Goal: Use online tool/utility: Utilize a website feature to perform a specific function

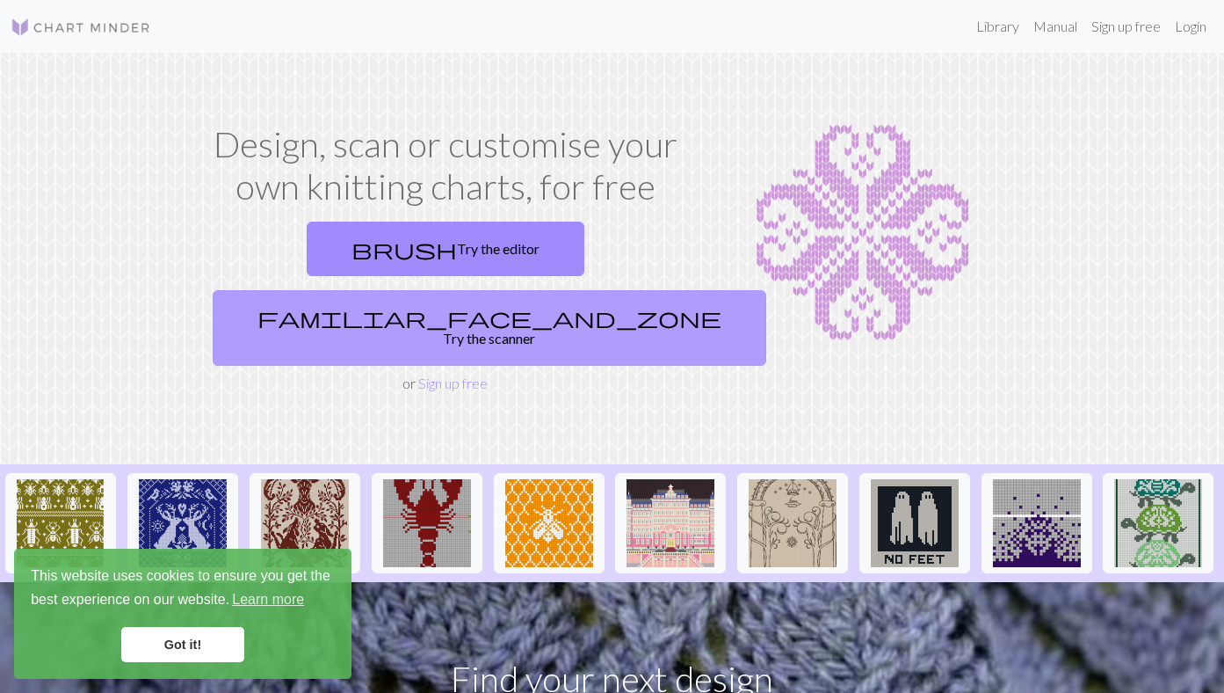
click at [552, 290] on link "familiar_face_and_zone Try the scanner" at bounding box center [490, 328] width 554 height 76
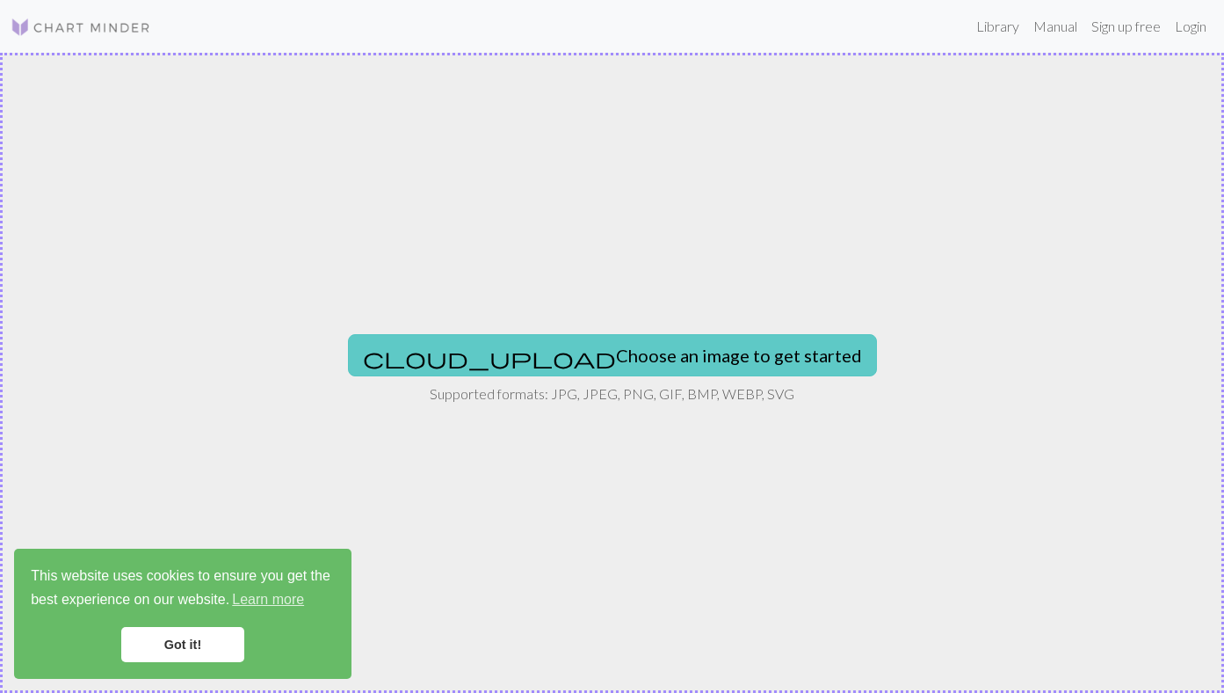
click at [578, 369] on button "cloud_upload Choose an image to get started" at bounding box center [612, 355] width 529 height 42
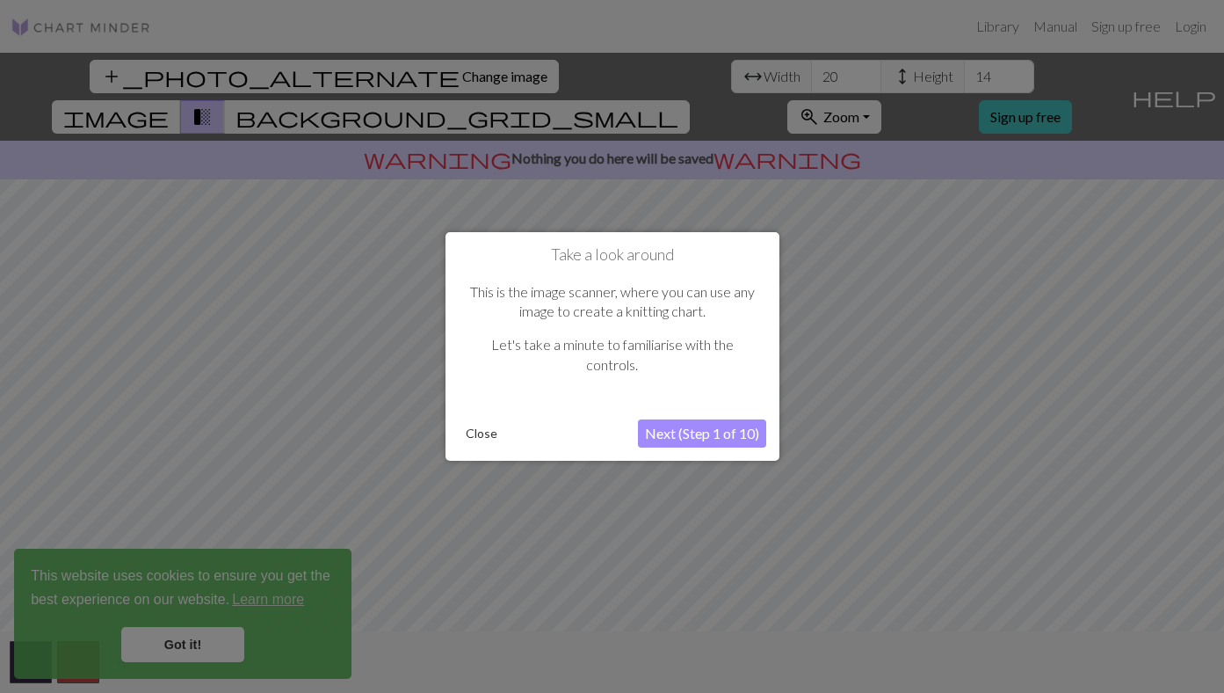
click at [690, 436] on button "Next (Step 1 of 10)" at bounding box center [702, 433] width 128 height 28
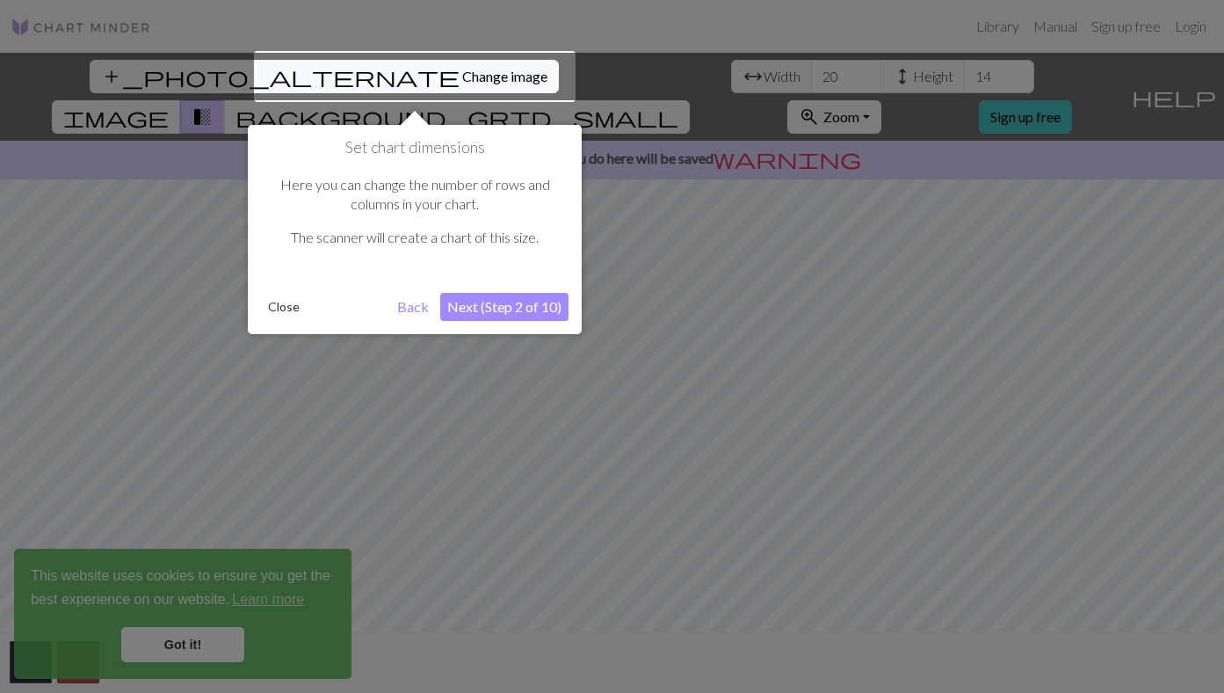
click at [283, 311] on button "Close" at bounding box center [284, 307] width 46 height 26
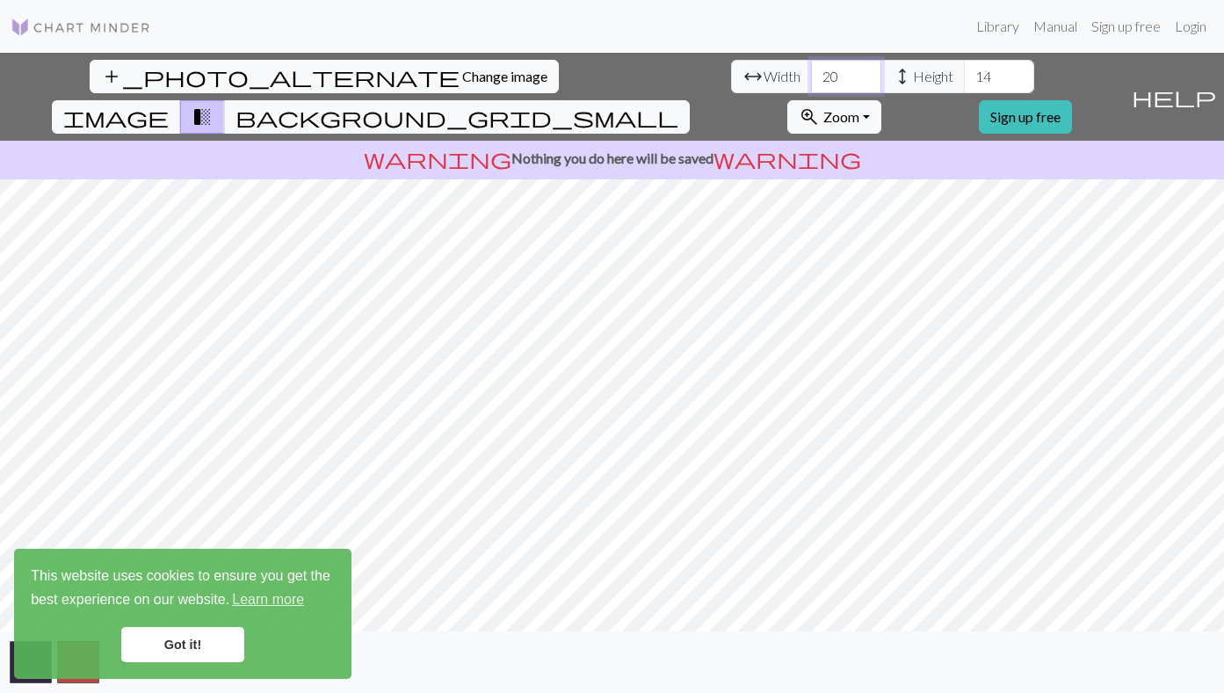
drag, startPoint x: 376, startPoint y: 80, endPoint x: 313, endPoint y: 78, distance: 63.3
click at [731, 78] on div "arrow_range Width 20 height Height 14" at bounding box center [882, 76] width 303 height 33
click at [175, 647] on link "Got it!" at bounding box center [182, 644] width 123 height 35
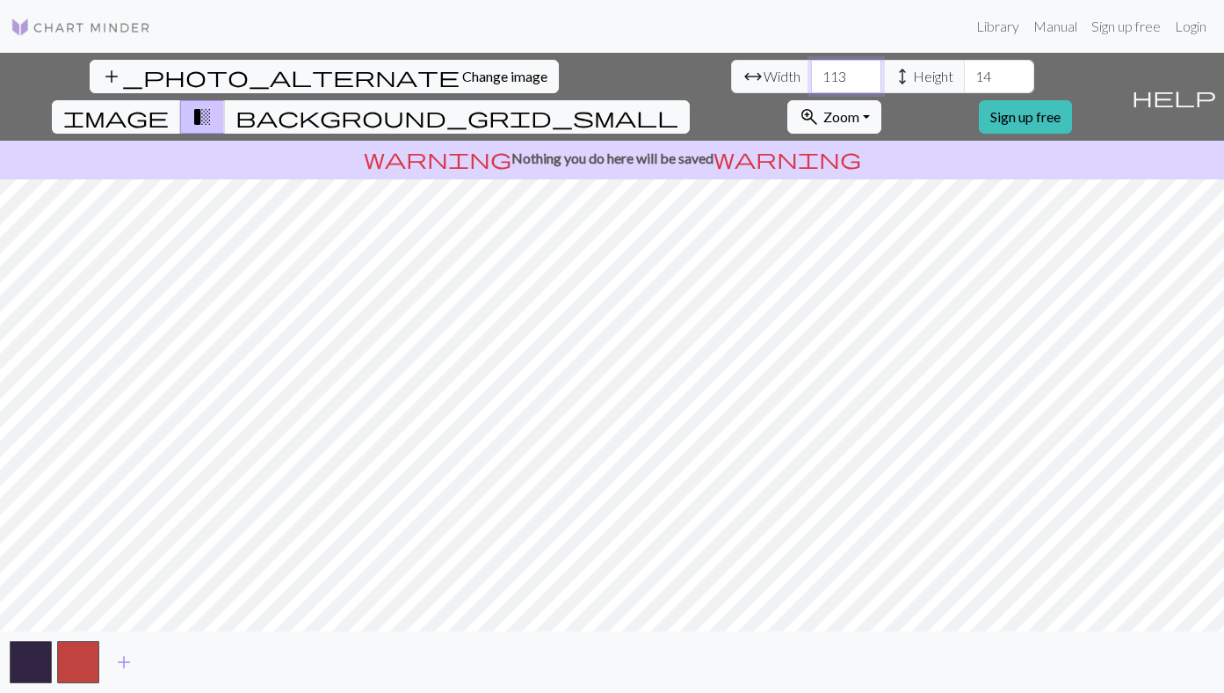
click at [811, 68] on input "113" at bounding box center [846, 76] width 70 height 33
click at [811, 68] on input "114" at bounding box center [846, 76] width 70 height 33
click at [811, 68] on input "115" at bounding box center [846, 76] width 70 height 33
click at [811, 68] on input "116" at bounding box center [846, 76] width 70 height 33
click at [811, 68] on input "117" at bounding box center [846, 76] width 70 height 33
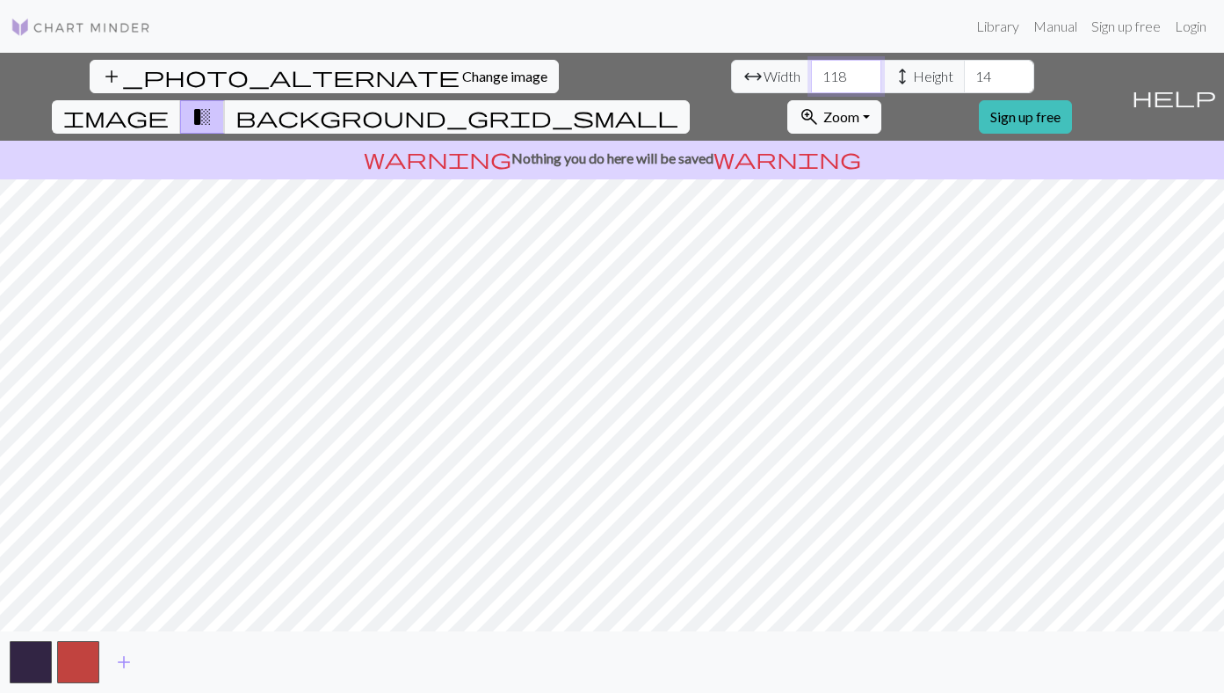
click at [811, 68] on input "118" at bounding box center [846, 76] width 70 height 33
click at [811, 68] on input "119" at bounding box center [846, 76] width 70 height 33
type input "120"
click at [811, 68] on input "120" at bounding box center [846, 76] width 70 height 33
click at [678, 105] on span "background_grid_small" at bounding box center [457, 117] width 443 height 25
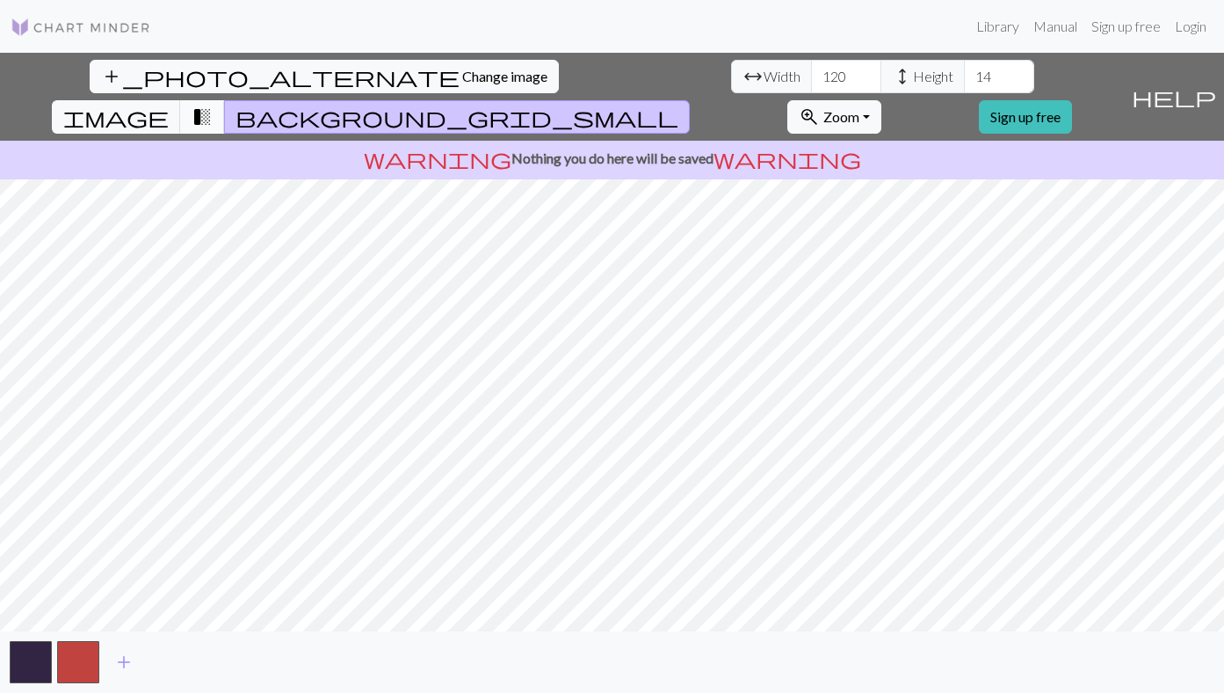
click at [213, 105] on span "transition_fade" at bounding box center [202, 117] width 21 height 25
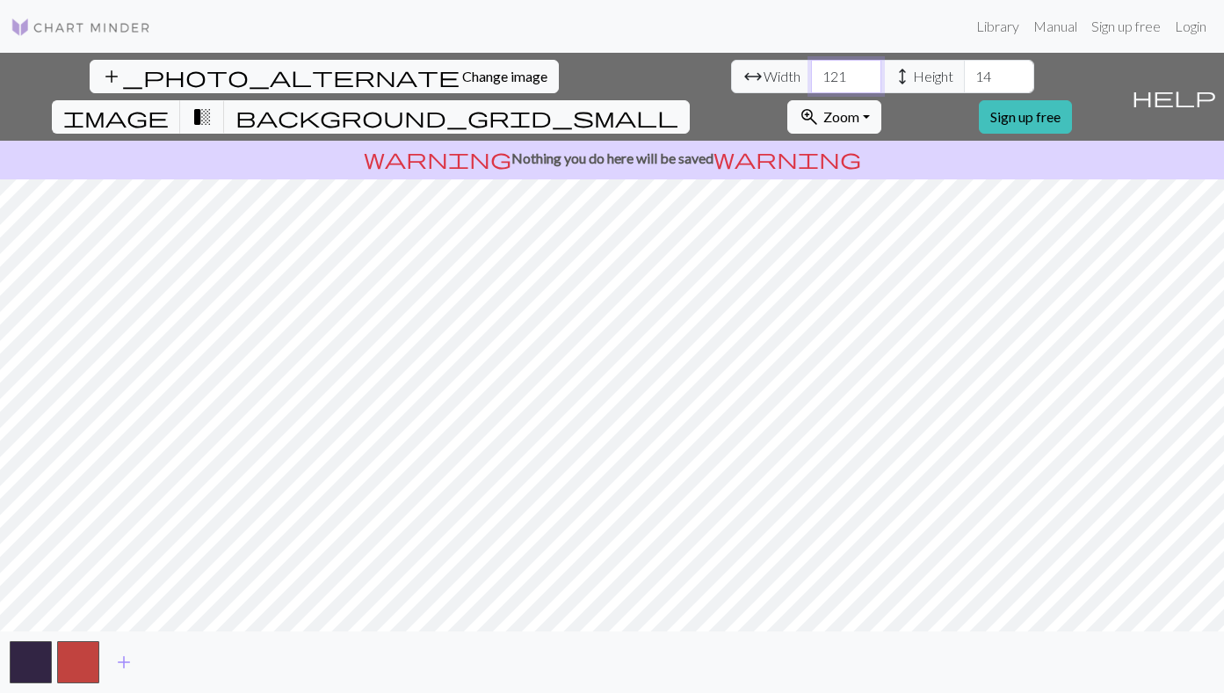
click at [811, 71] on input "121" at bounding box center [846, 76] width 70 height 33
click at [811, 69] on input "122" at bounding box center [846, 76] width 70 height 33
click at [811, 69] on input "123" at bounding box center [846, 76] width 70 height 33
click at [811, 69] on input "124" at bounding box center [846, 76] width 70 height 33
type input "125"
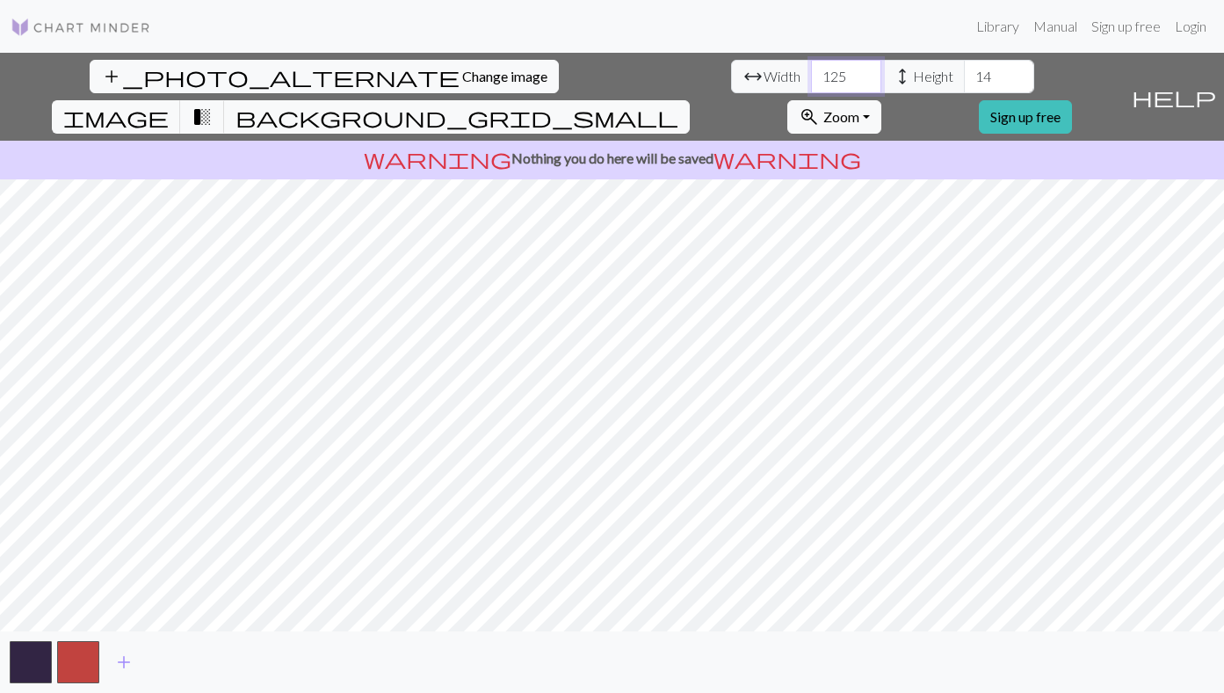
click at [811, 69] on input "125" at bounding box center [846, 76] width 70 height 33
click at [964, 76] on input "14" at bounding box center [999, 76] width 70 height 33
drag, startPoint x: 537, startPoint y: 79, endPoint x: 486, endPoint y: 72, distance: 51.5
click at [731, 72] on div "arrow_range Width 125 height Height 14" at bounding box center [882, 76] width 303 height 33
drag, startPoint x: 526, startPoint y: 63, endPoint x: 536, endPoint y: 83, distance: 21.6
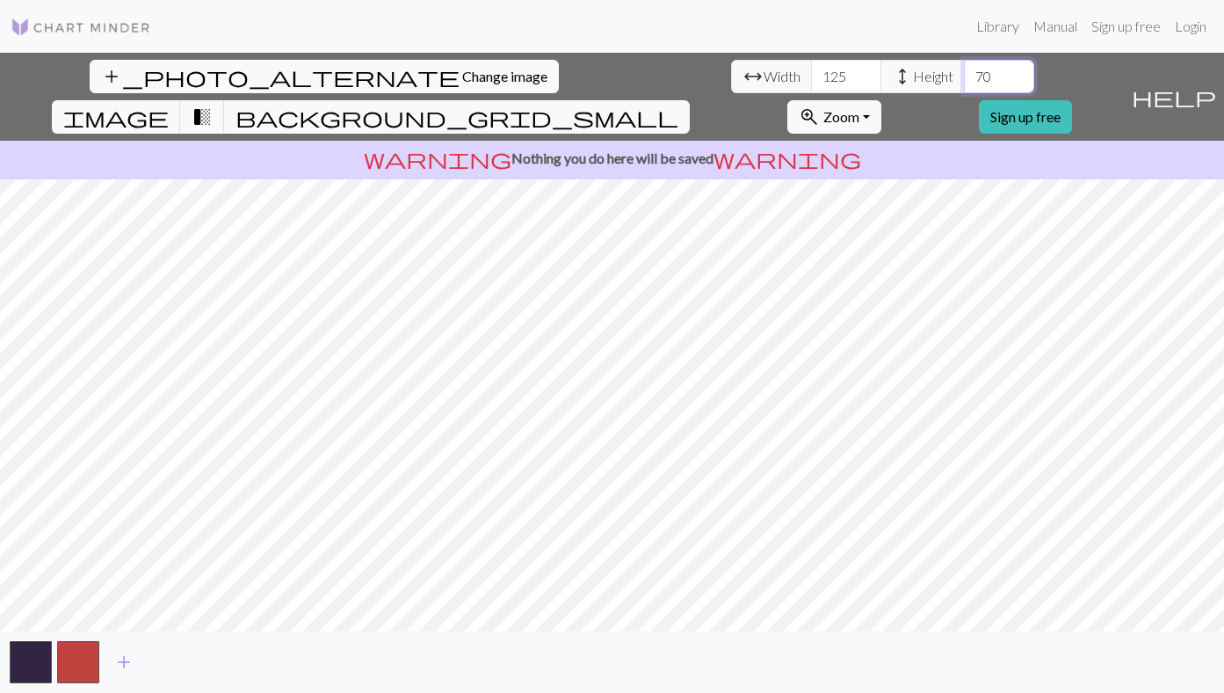
click at [964, 83] on input "70" at bounding box center [999, 76] width 70 height 33
click at [964, 80] on input "90" at bounding box center [999, 76] width 70 height 33
click at [964, 70] on input "90" at bounding box center [999, 76] width 70 height 33
type input "9"
type input "80"
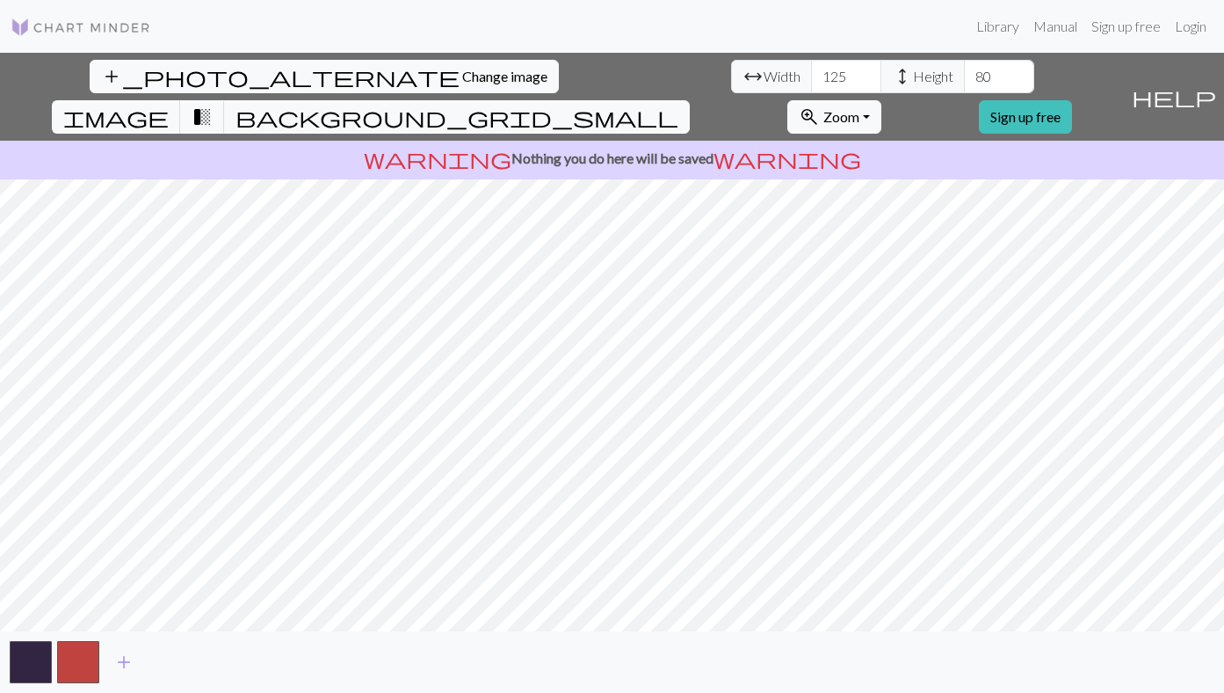
click at [599, 141] on div "warning Nothing you do here will be saved warning" at bounding box center [612, 160] width 1224 height 39
click at [811, 74] on input "126" at bounding box center [846, 76] width 70 height 33
type input "125"
click at [811, 79] on input "125" at bounding box center [846, 76] width 70 height 33
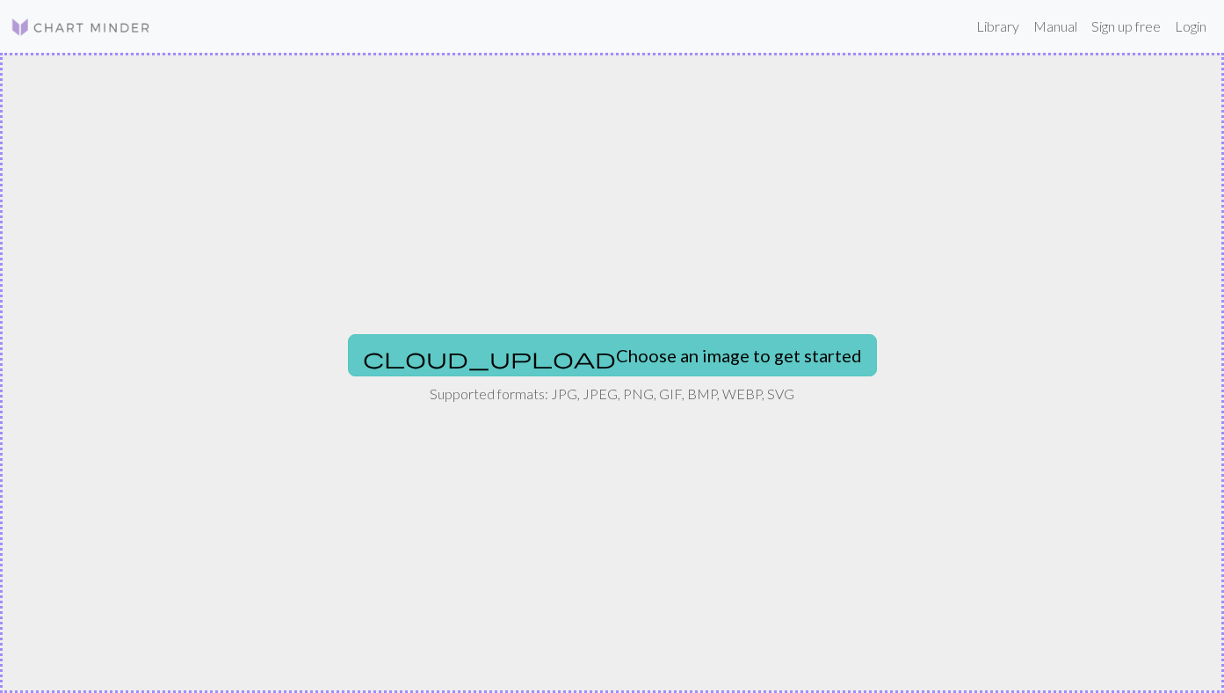
click at [542, 352] on button "cloud_upload Choose an image to get started" at bounding box center [612, 355] width 529 height 42
click at [577, 359] on button "cloud_upload Choose an image to get started" at bounding box center [612, 355] width 529 height 42
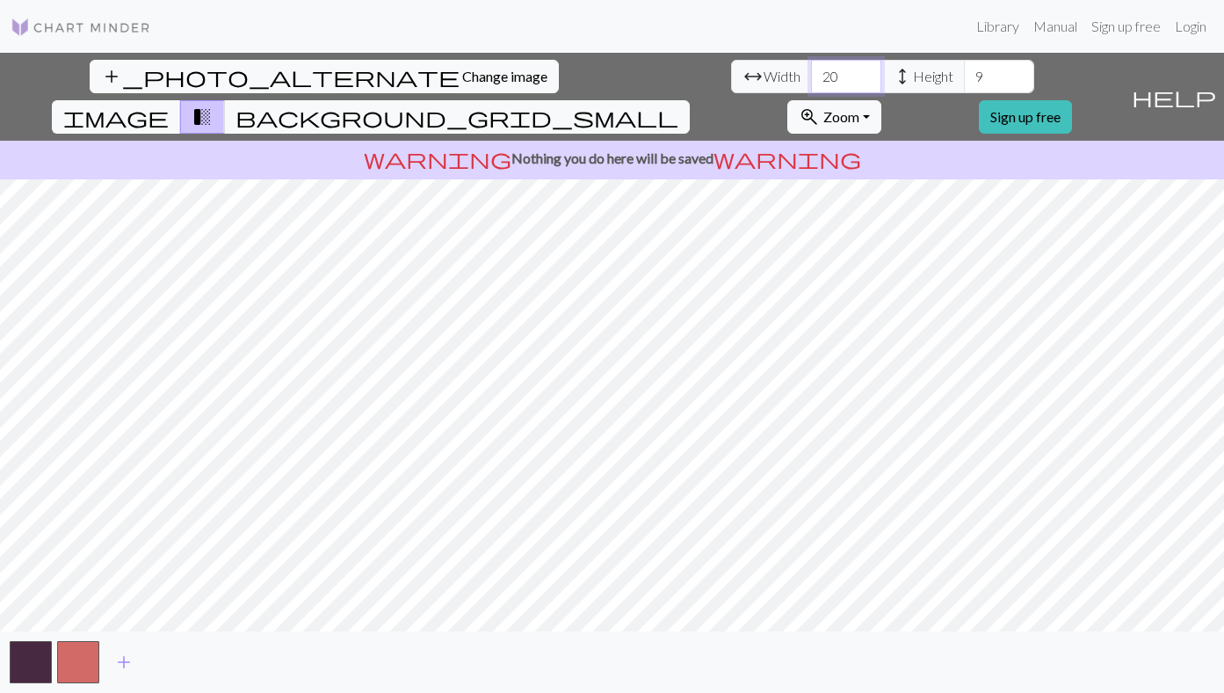
click at [811, 86] on input "20" at bounding box center [846, 76] width 70 height 33
type input "2"
type input "125"
drag, startPoint x: 532, startPoint y: 75, endPoint x: 497, endPoint y: 71, distance: 35.3
click at [964, 71] on input "9" at bounding box center [999, 76] width 70 height 33
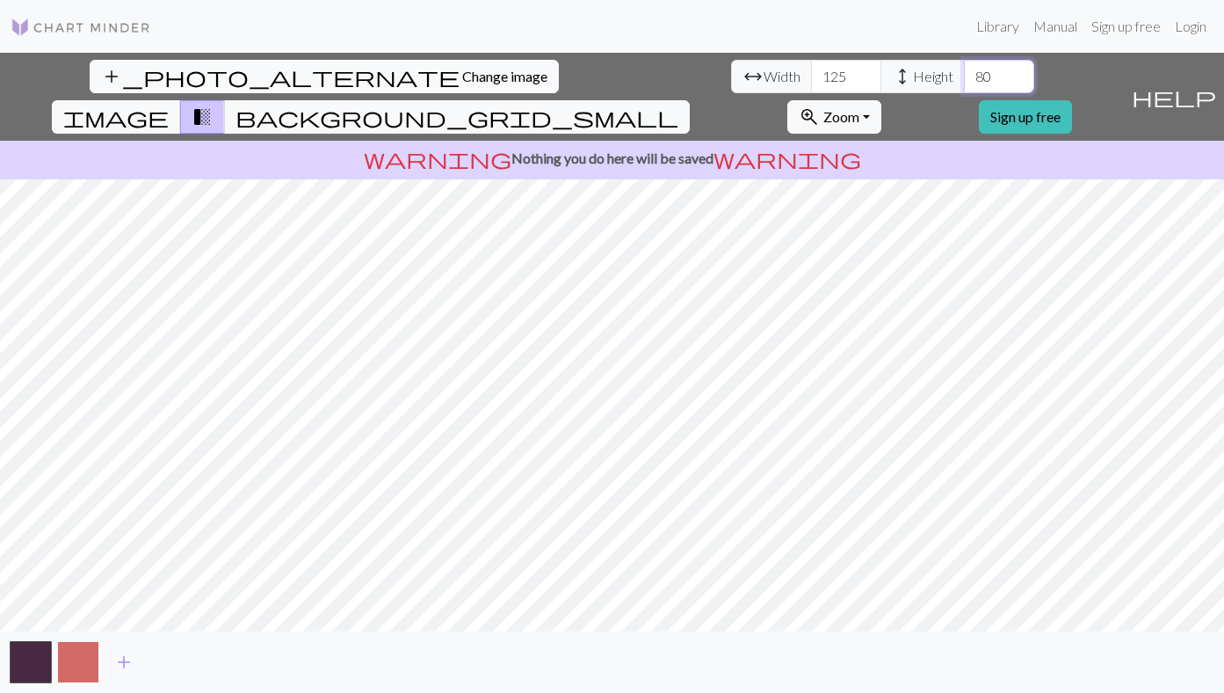
type input "80"
click at [76, 671] on button "button" at bounding box center [78, 662] width 42 height 42
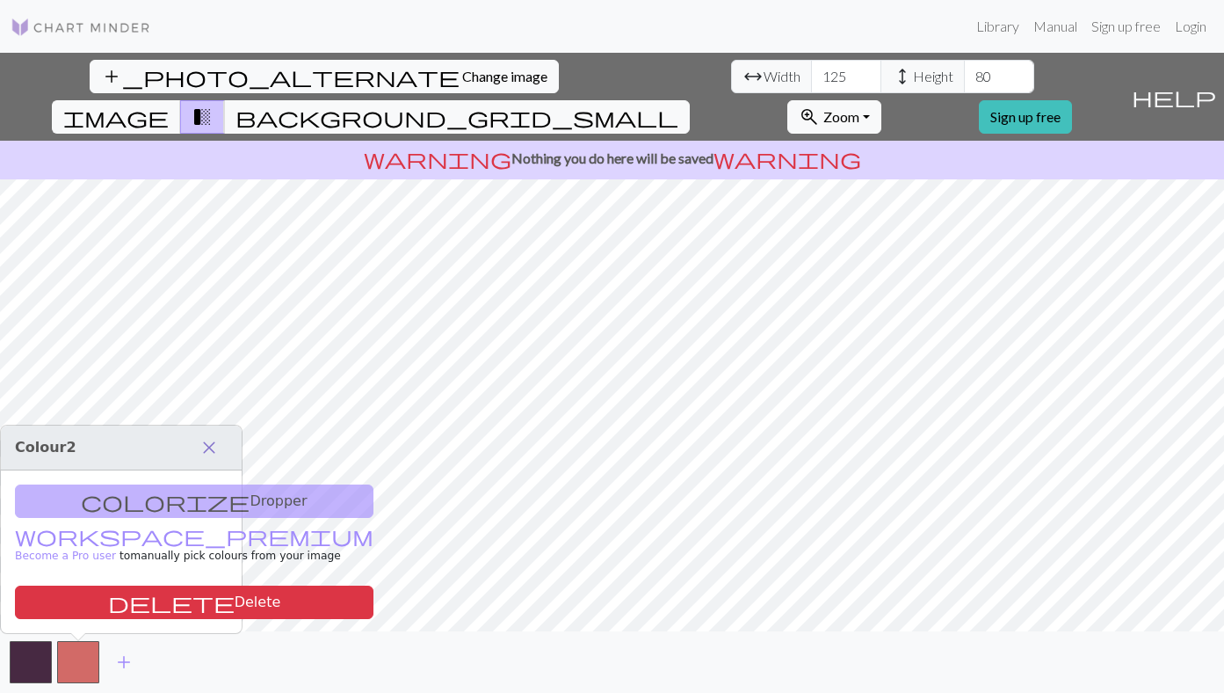
click at [209, 446] on span "close" at bounding box center [209, 447] width 21 height 25
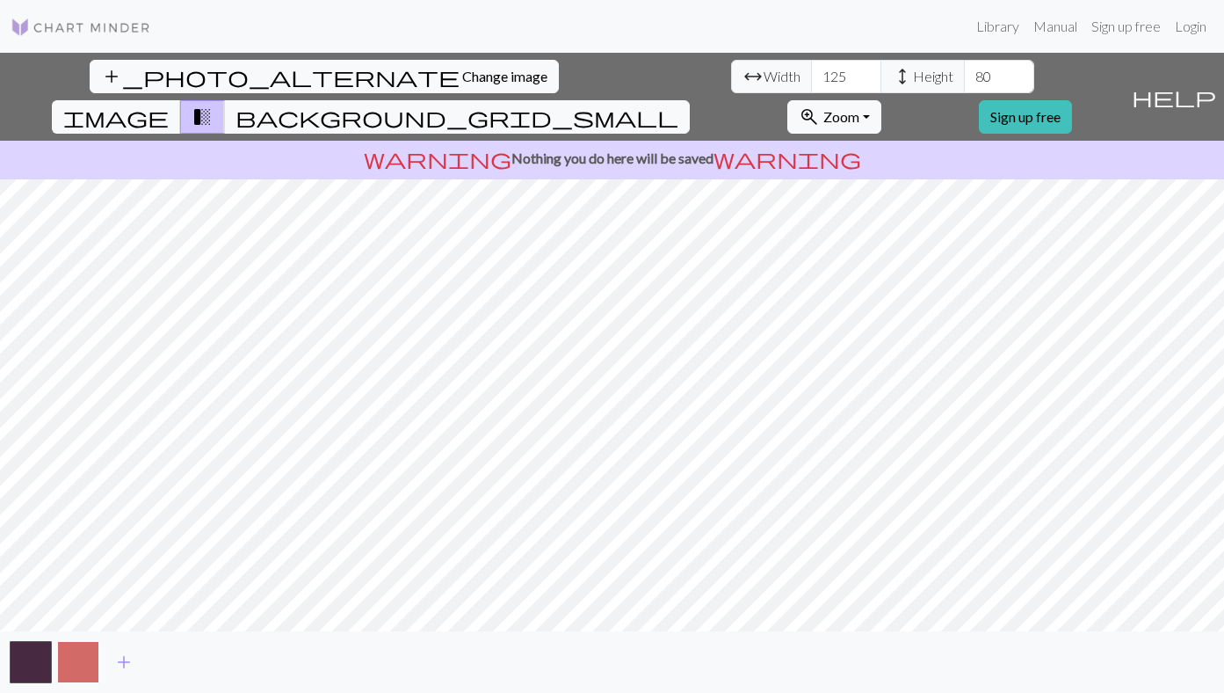
click at [83, 667] on button "button" at bounding box center [78, 662] width 42 height 42
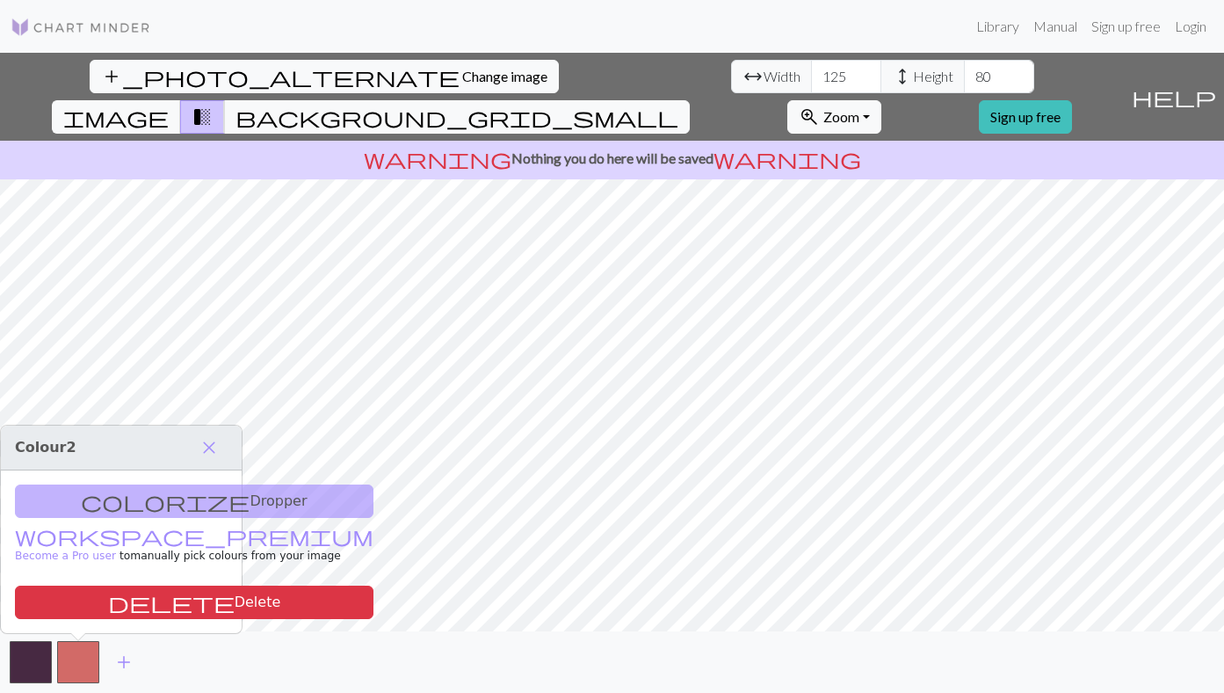
click at [152, 509] on div "colorize Dropper workspace_premium Become a Pro user to manually pick colours f…" at bounding box center [121, 551] width 241 height 163
click at [136, 497] on div "colorize Dropper workspace_premium Become a Pro user to manually pick colours f…" at bounding box center [121, 551] width 241 height 163
click at [202, 453] on span "close" at bounding box center [209, 447] width 21 height 25
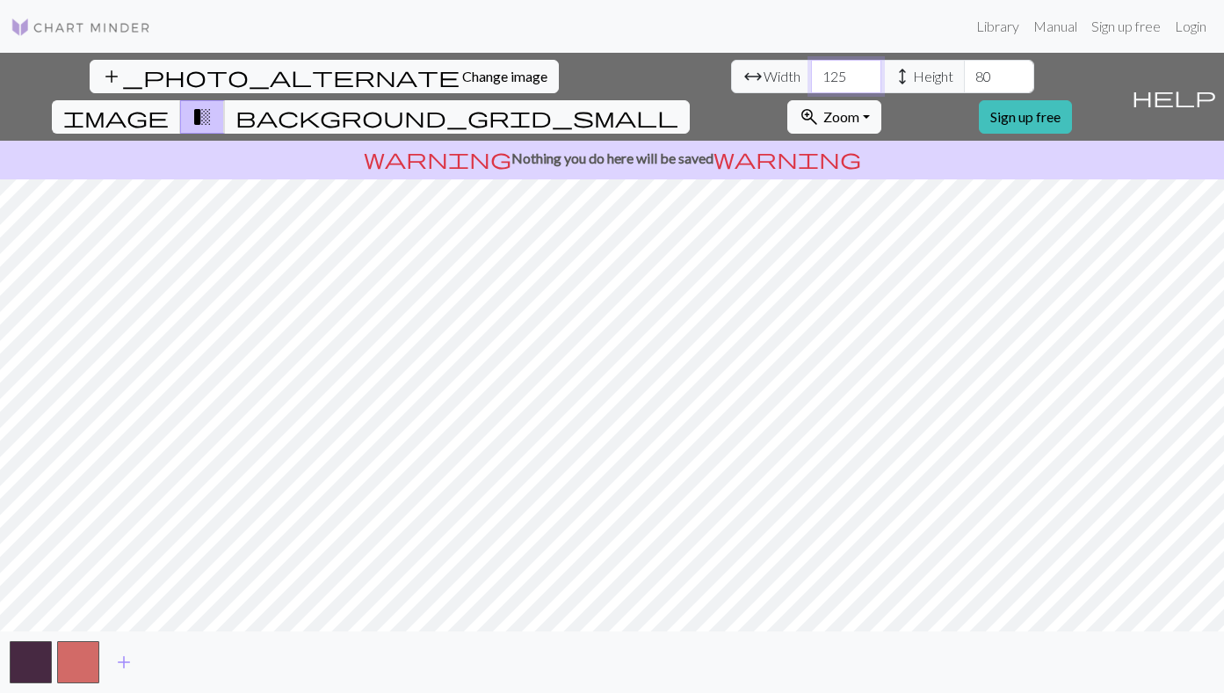
click at [811, 70] on input "125" at bounding box center [846, 76] width 70 height 33
click at [871, 141] on div "warning Nothing you do here will be saved warning" at bounding box center [612, 160] width 1224 height 39
click at [132, 66] on button "add_photo_alternate Change image" at bounding box center [324, 76] width 469 height 33
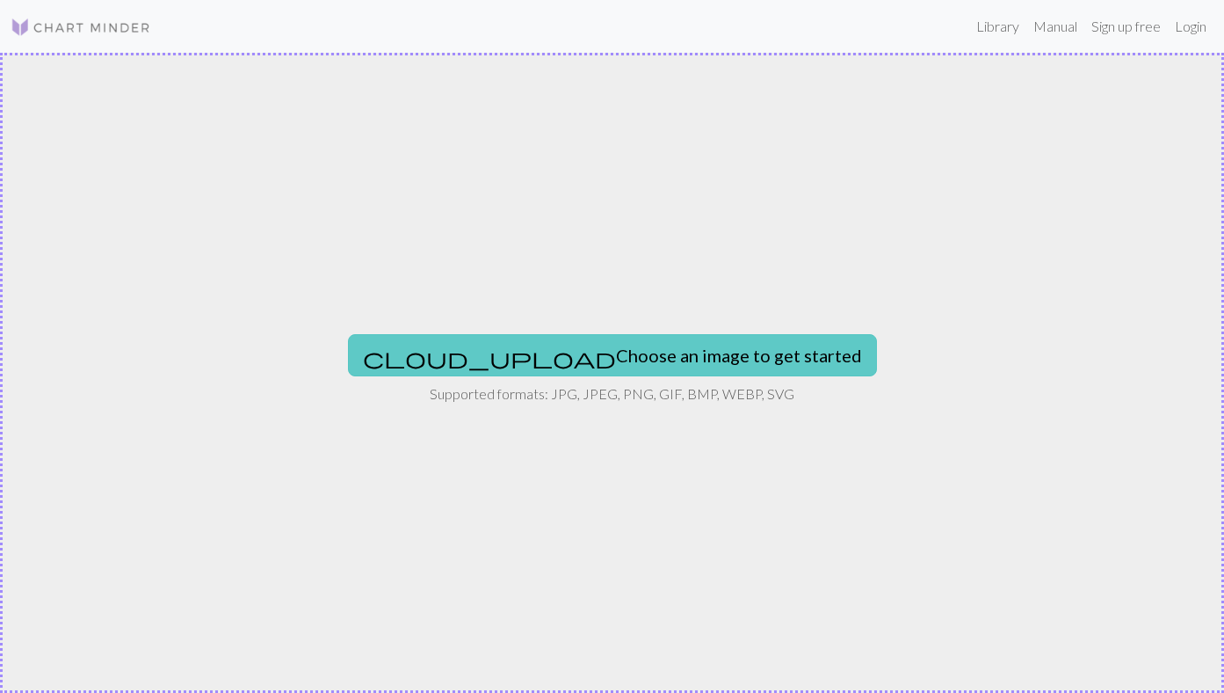
click at [602, 343] on button "cloud_upload Choose an image to get started" at bounding box center [612, 355] width 529 height 42
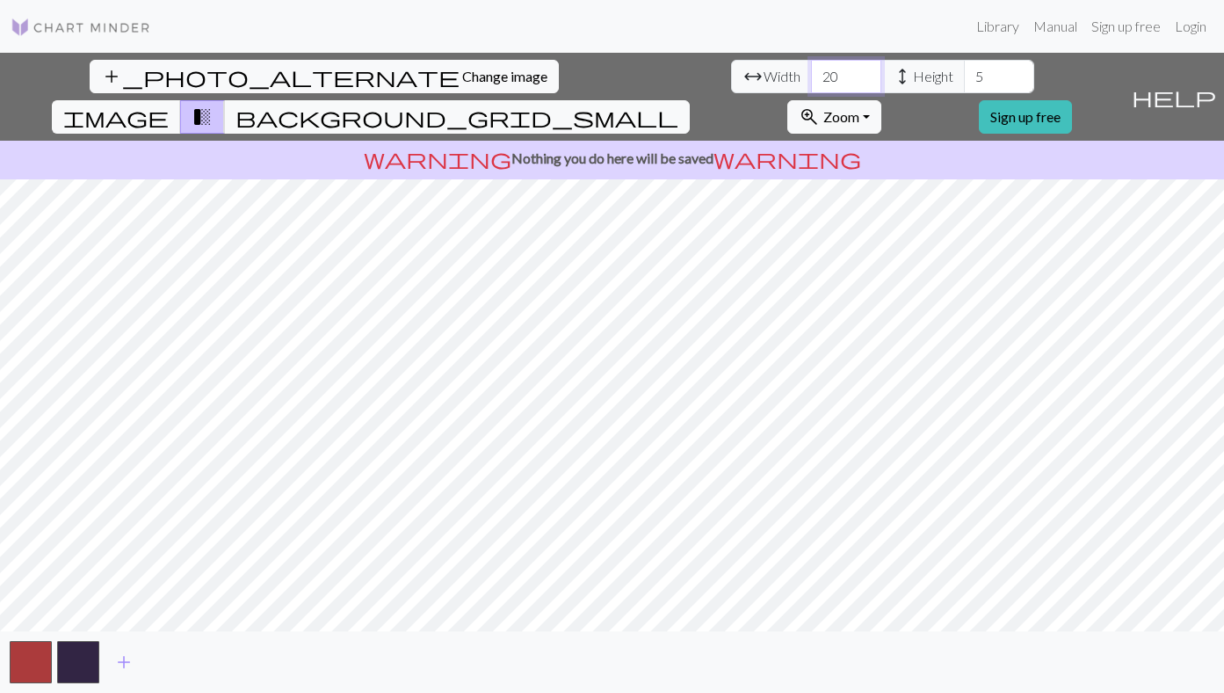
click at [811, 74] on input "20" at bounding box center [846, 76] width 70 height 33
type input "2"
type input "125"
click at [964, 72] on input "5" at bounding box center [999, 76] width 70 height 33
type input "5"
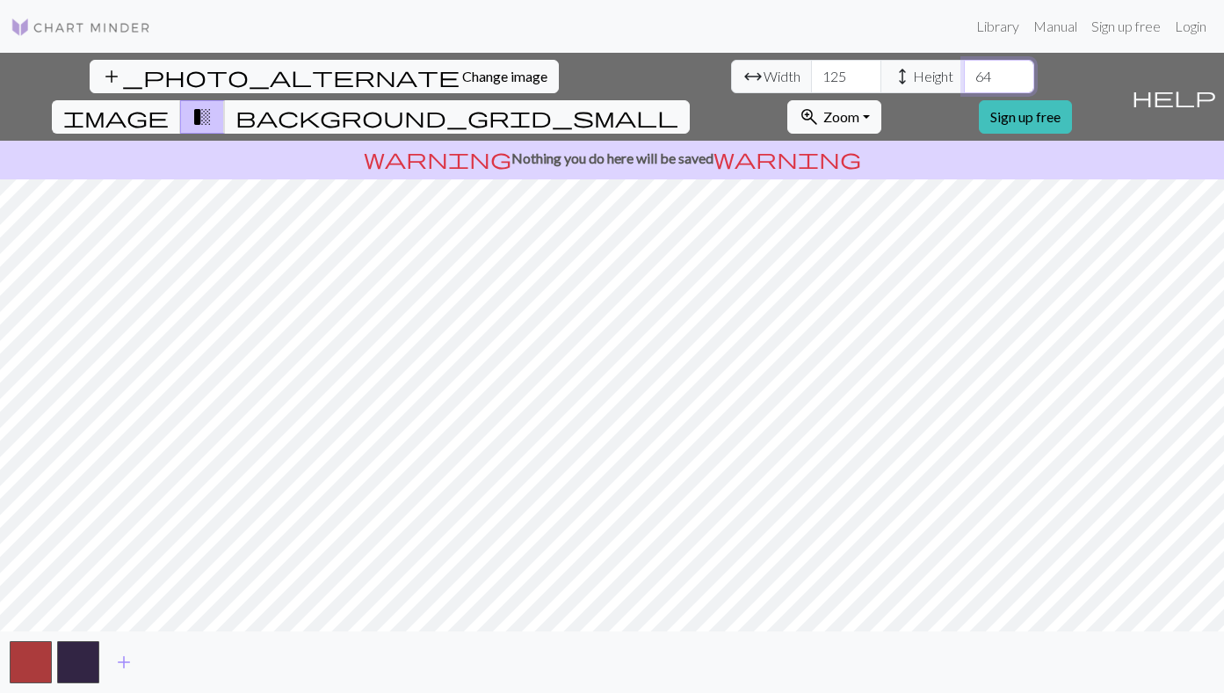
type input "64"
type input "564"
click at [107, 86] on button "add_photo_alternate Change image" at bounding box center [324, 76] width 469 height 33
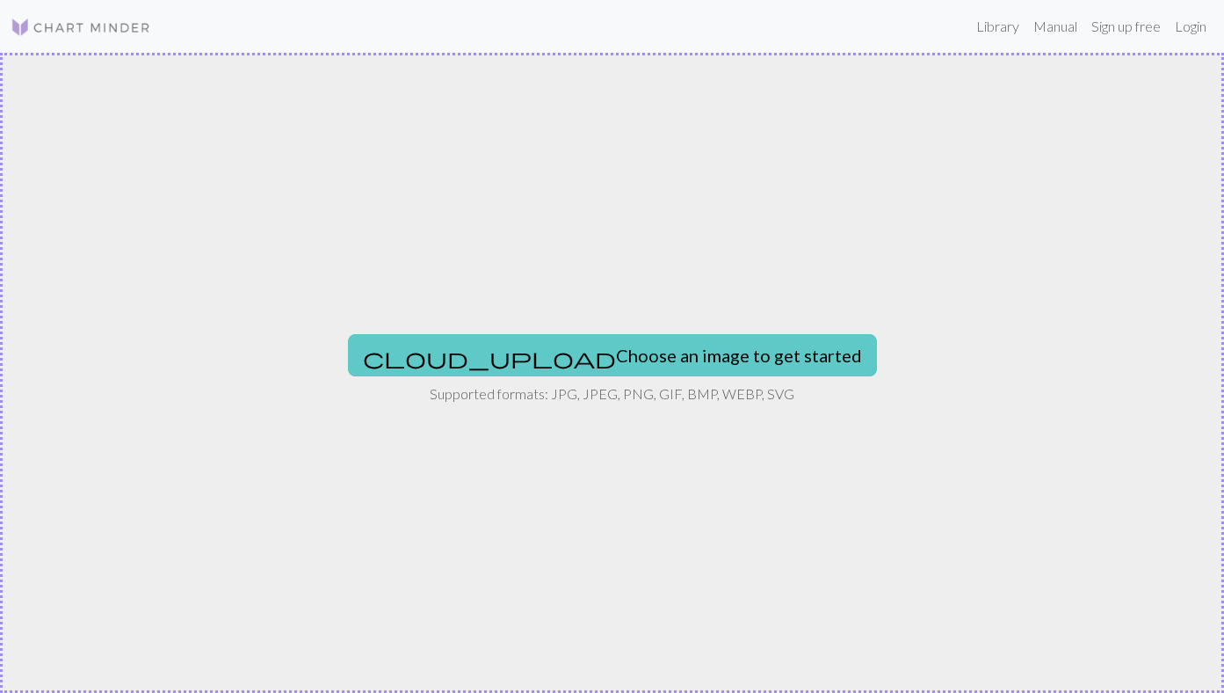
click at [569, 364] on button "cloud_upload Choose an image to get started" at bounding box center [612, 355] width 529 height 42
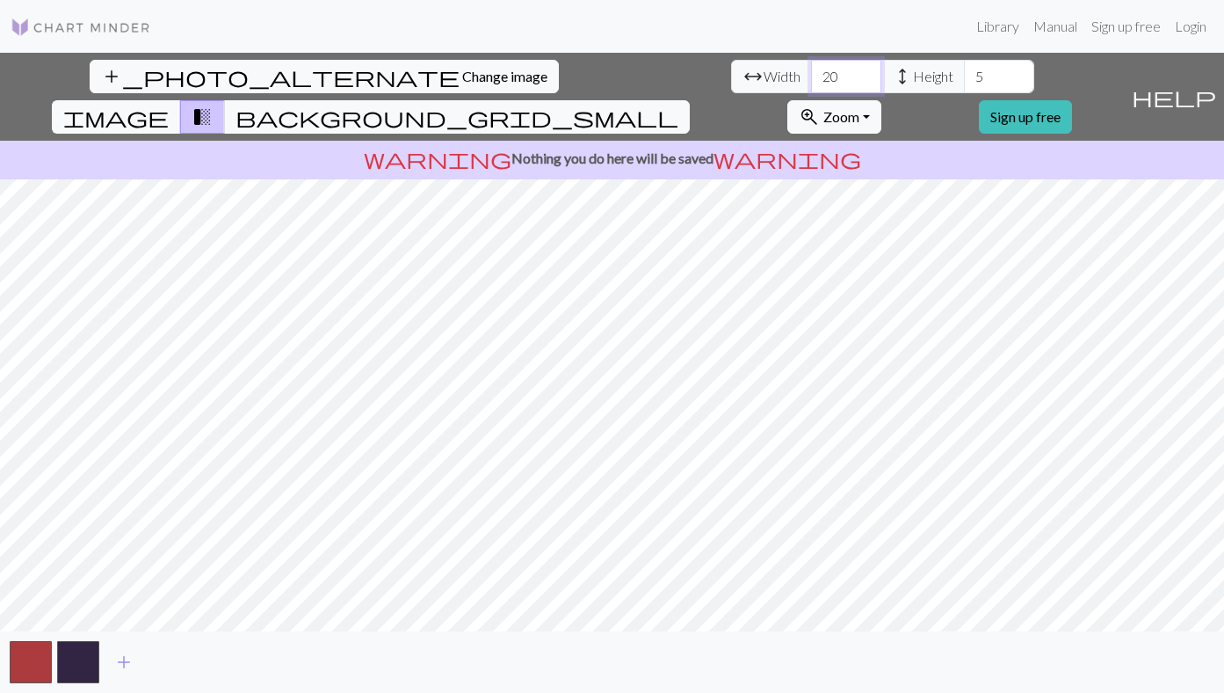
click at [811, 72] on input "20" at bounding box center [846, 76] width 70 height 33
type input "2"
type input "125"
drag, startPoint x: 519, startPoint y: 69, endPoint x: 506, endPoint y: 69, distance: 12.3
click at [964, 69] on input "5" at bounding box center [999, 76] width 70 height 33
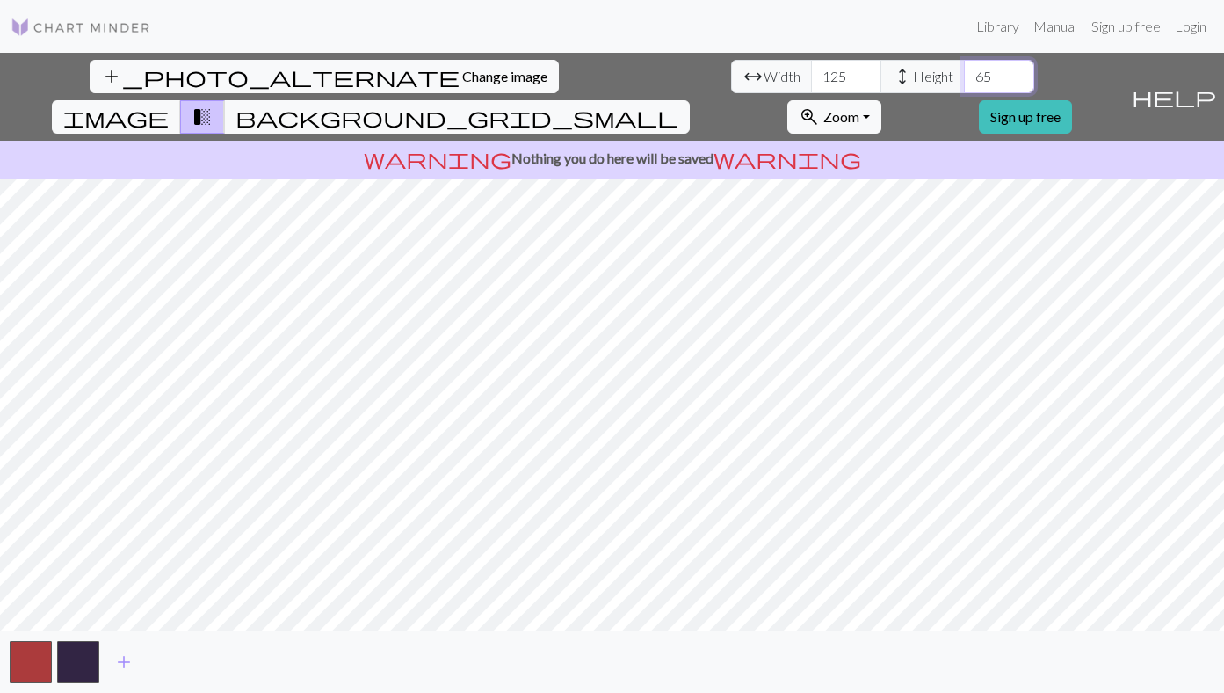
type input "65"
click at [129, 659] on span "add" at bounding box center [123, 661] width 21 height 25
click at [811, 70] on input "126" at bounding box center [846, 76] width 70 height 33
click at [811, 70] on input "127" at bounding box center [846, 76] width 70 height 33
click at [811, 70] on input "128" at bounding box center [846, 76] width 70 height 33
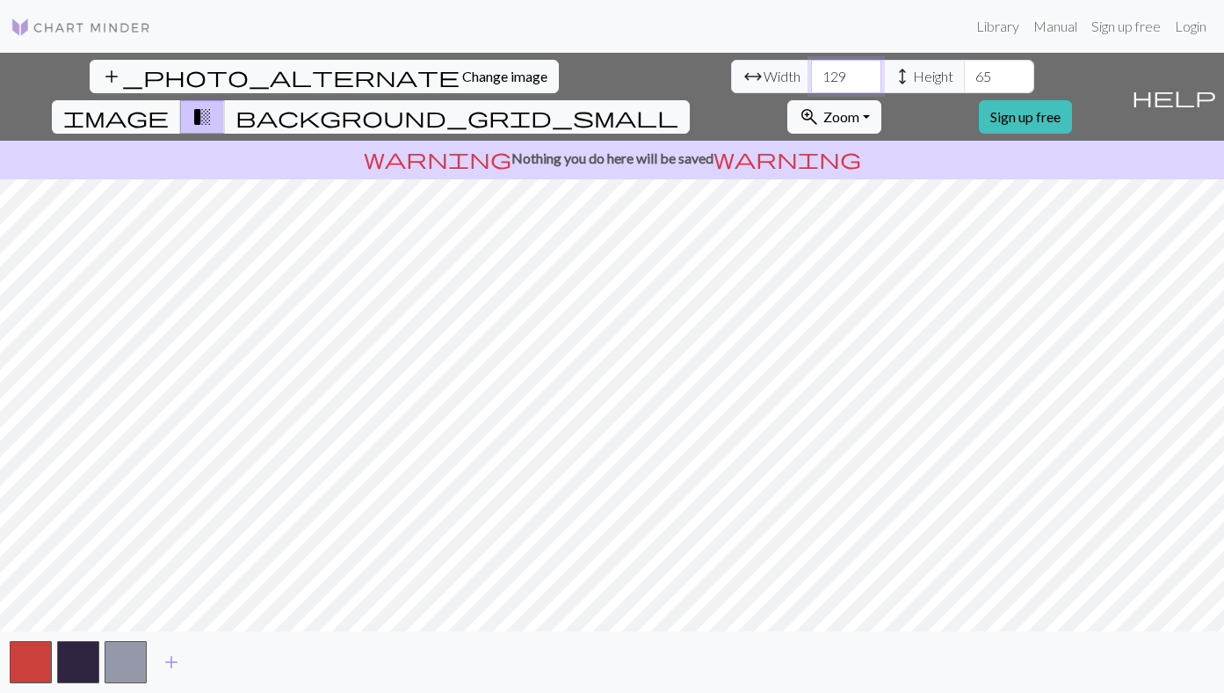
click at [811, 70] on input "129" at bounding box center [846, 76] width 70 height 33
click at [811, 70] on input "130" at bounding box center [846, 76] width 70 height 33
click at [811, 70] on input "131" at bounding box center [846, 76] width 70 height 33
click at [811, 71] on input "132" at bounding box center [846, 76] width 70 height 33
click at [811, 71] on input "133" at bounding box center [846, 76] width 70 height 33
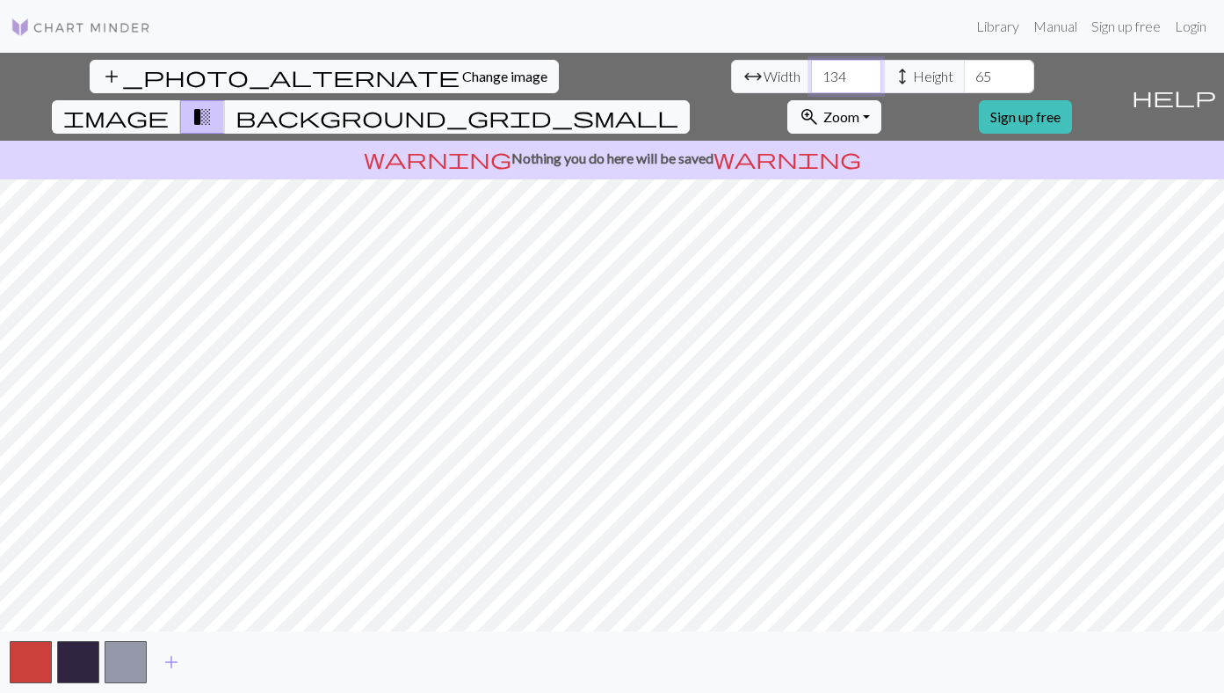
click at [811, 71] on input "134" at bounding box center [846, 76] width 70 height 33
click at [811, 71] on input "135" at bounding box center [846, 76] width 70 height 33
click at [811, 71] on input "136" at bounding box center [846, 76] width 70 height 33
click at [811, 71] on input "137" at bounding box center [846, 76] width 70 height 33
click at [811, 71] on input "138" at bounding box center [846, 76] width 70 height 33
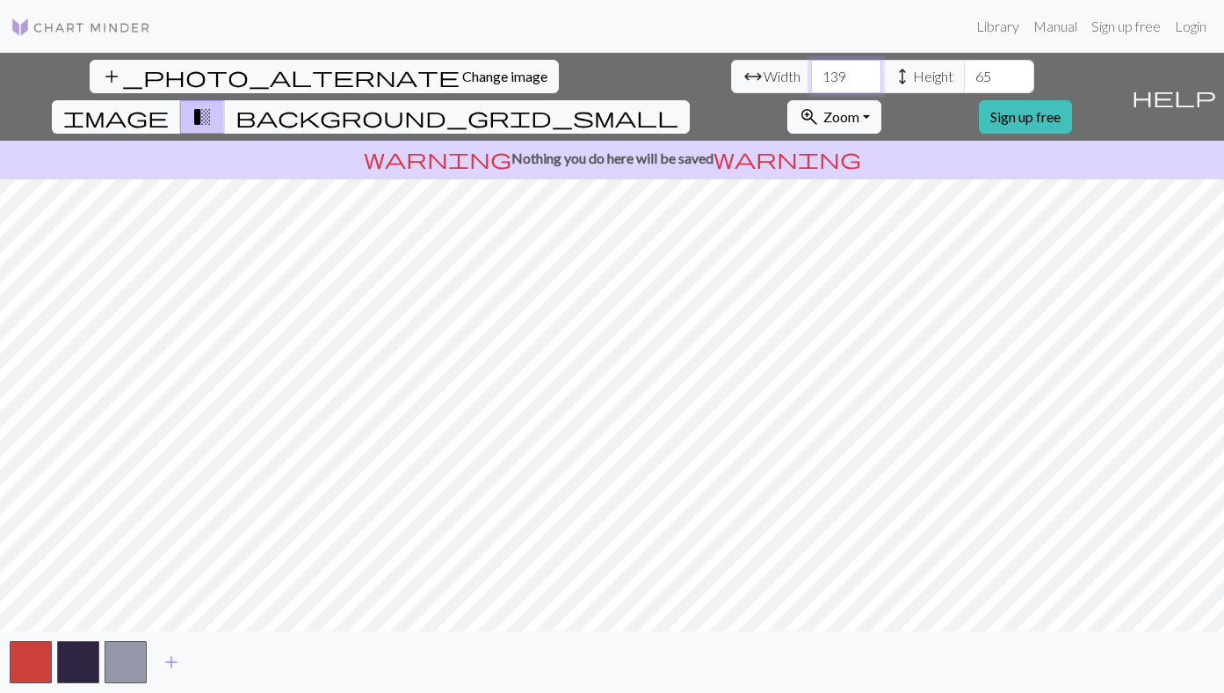
type input "139"
click at [811, 71] on input "139" at bounding box center [846, 76] width 70 height 33
click at [964, 79] on input "65" at bounding box center [999, 76] width 70 height 33
click at [964, 78] on input "65" at bounding box center [999, 76] width 70 height 33
click at [964, 69] on input "66" at bounding box center [999, 76] width 70 height 33
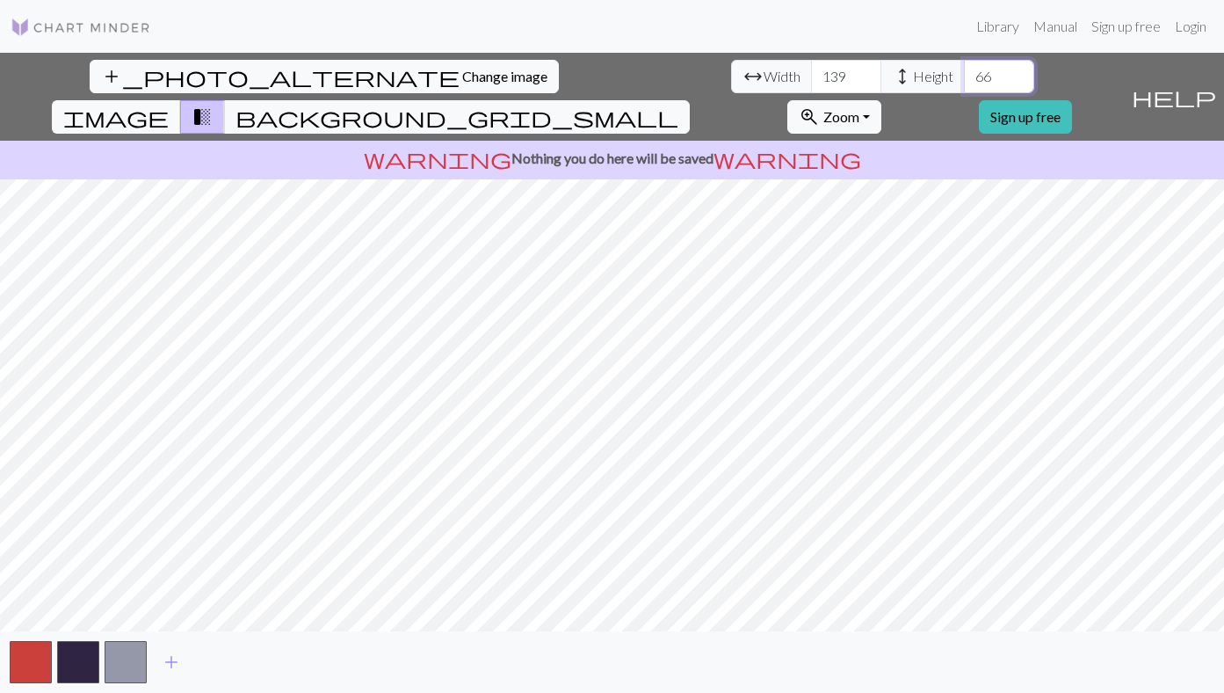
click at [964, 69] on input "67" at bounding box center [999, 76] width 70 height 33
type input "66"
click at [964, 83] on input "66" at bounding box center [999, 76] width 70 height 33
click at [678, 105] on span "background_grid_small" at bounding box center [457, 117] width 443 height 25
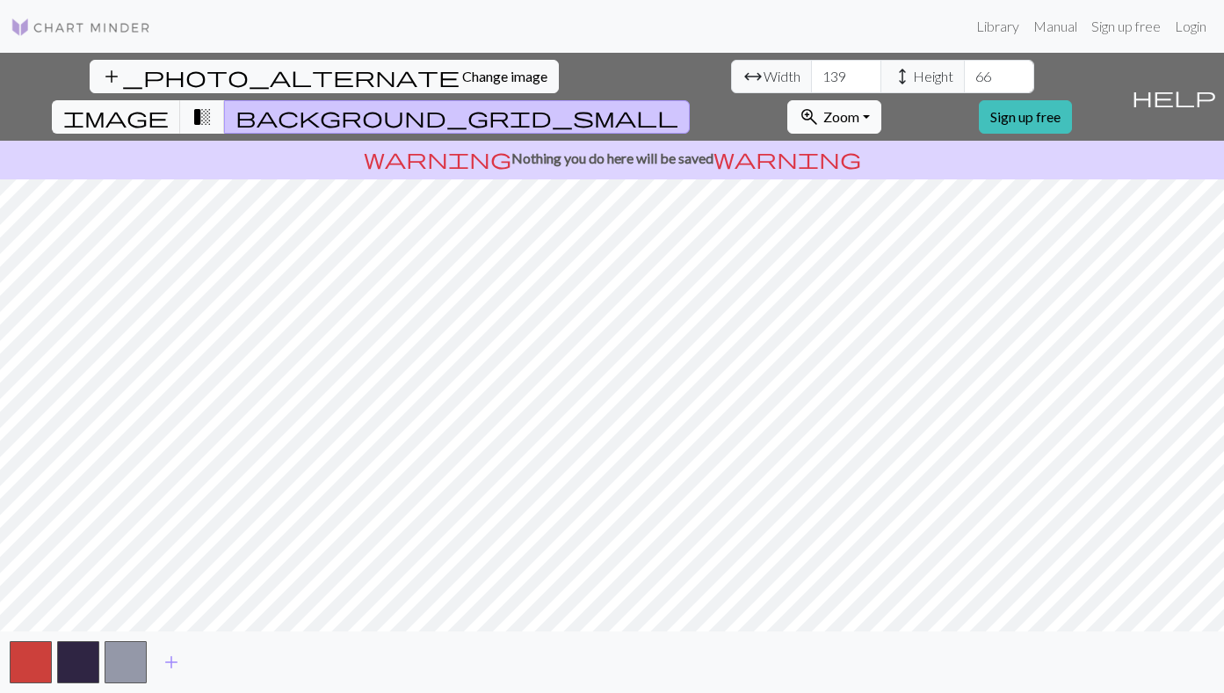
click at [881, 100] on button "zoom_in Zoom Zoom" at bounding box center [834, 116] width 94 height 33
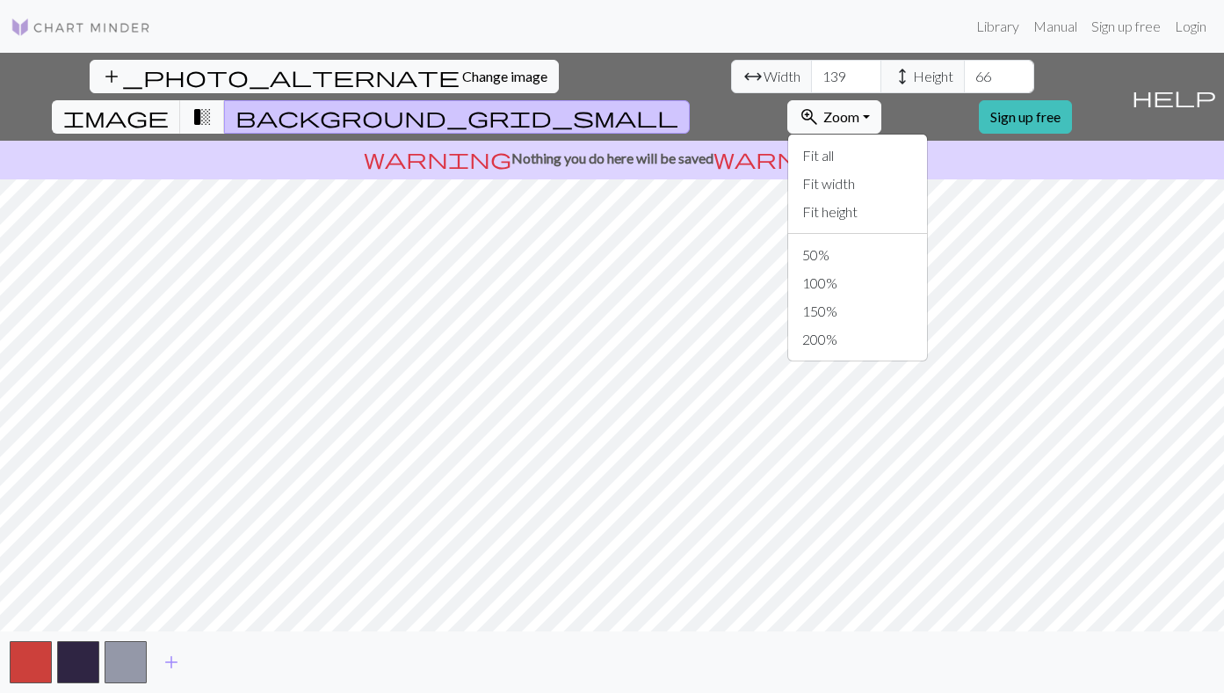
click at [881, 100] on button "zoom_in Zoom Zoom" at bounding box center [834, 116] width 94 height 33
